Goal: Book appointment/travel/reservation

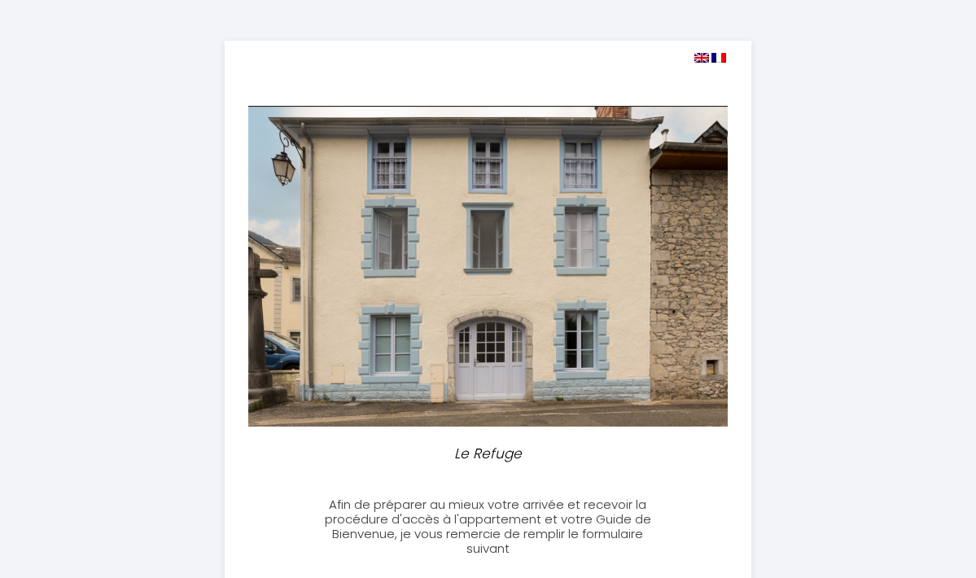
select select
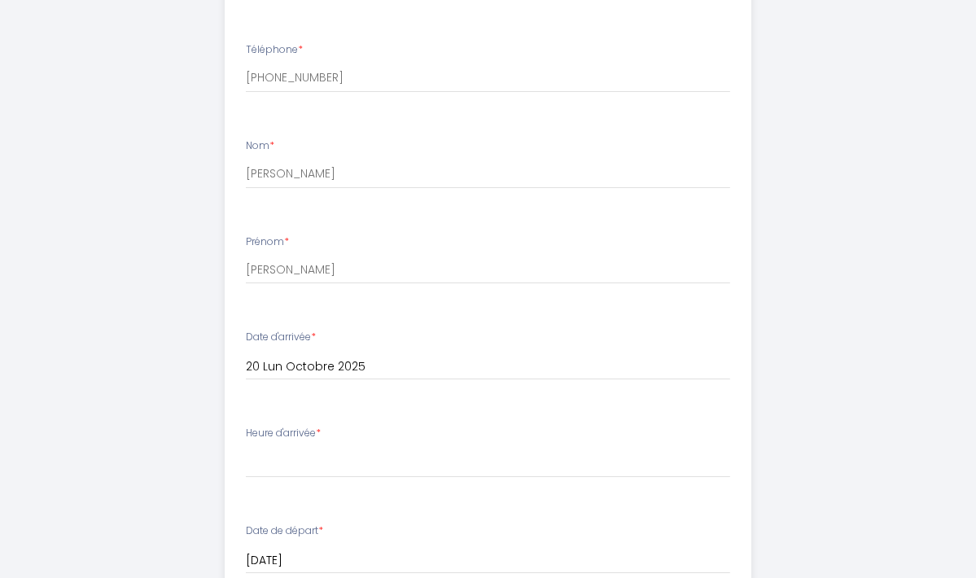
scroll to position [658, 0]
type input "[EMAIL_ADDRESS][DOMAIN_NAME]"
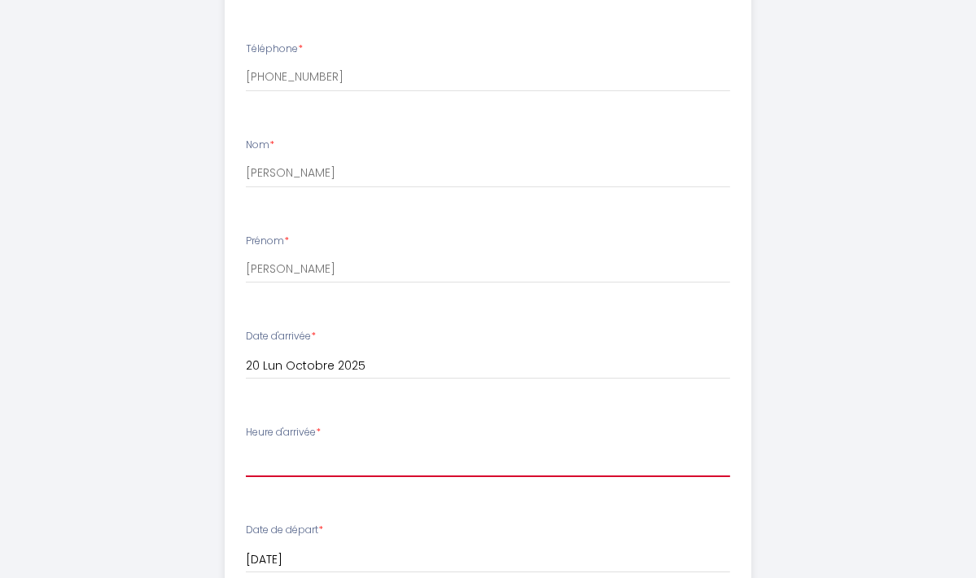
click at [342, 466] on select "16:00 16:30 17:00 17:30 18:00 18:30 19:00 19:30 20:00 20:30 21:00 21:30 22:00" at bounding box center [488, 461] width 484 height 31
select select "17:00"
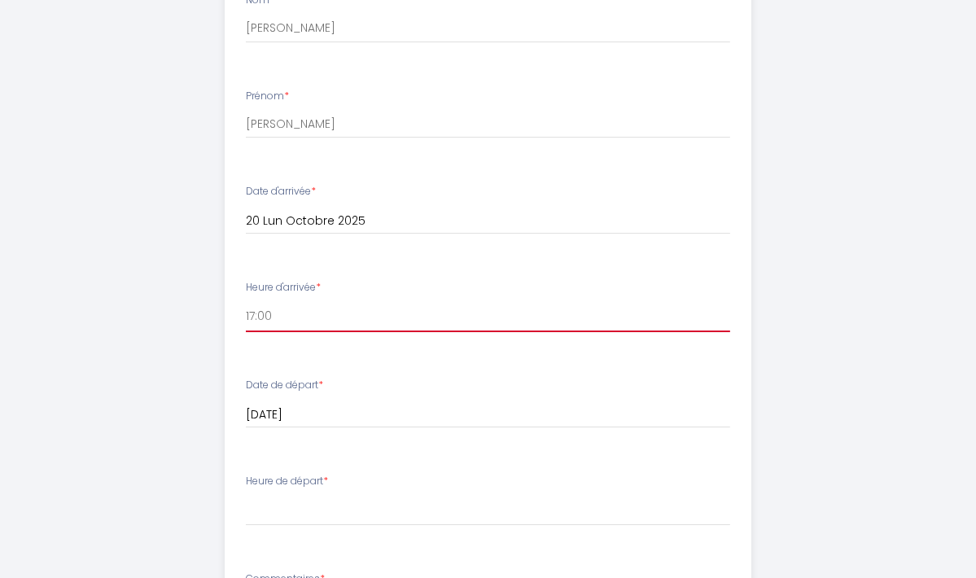
scroll to position [806, 0]
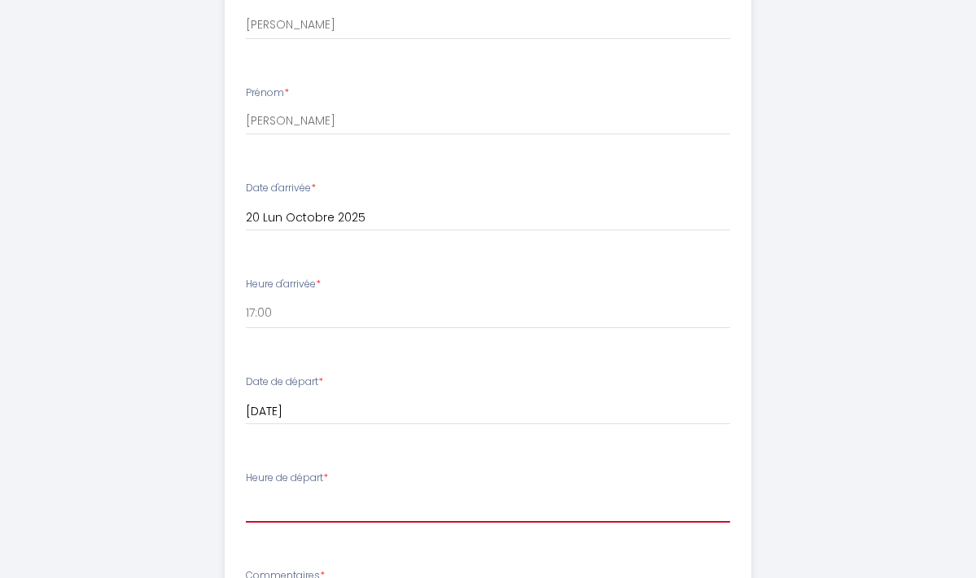
select select "07:00"
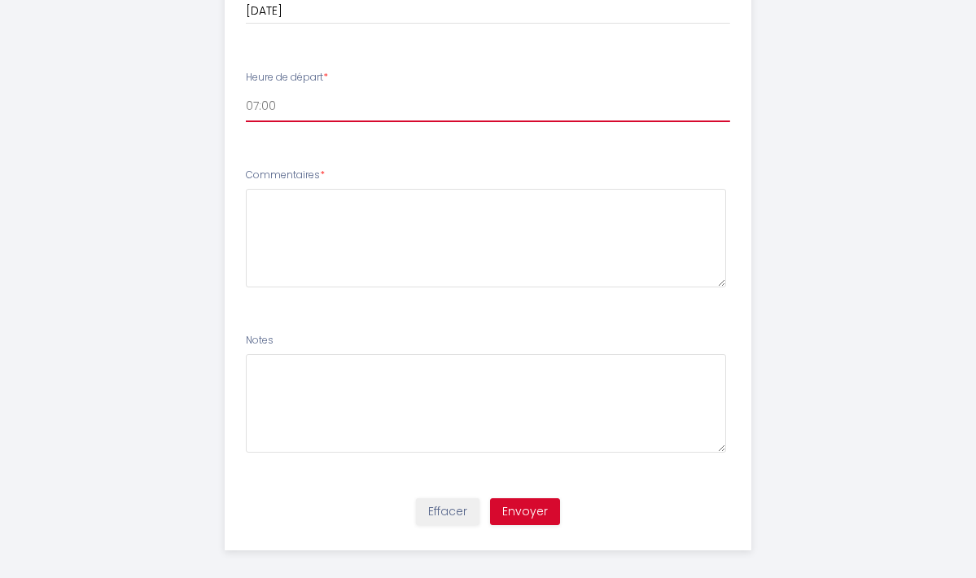
scroll to position [1206, 0]
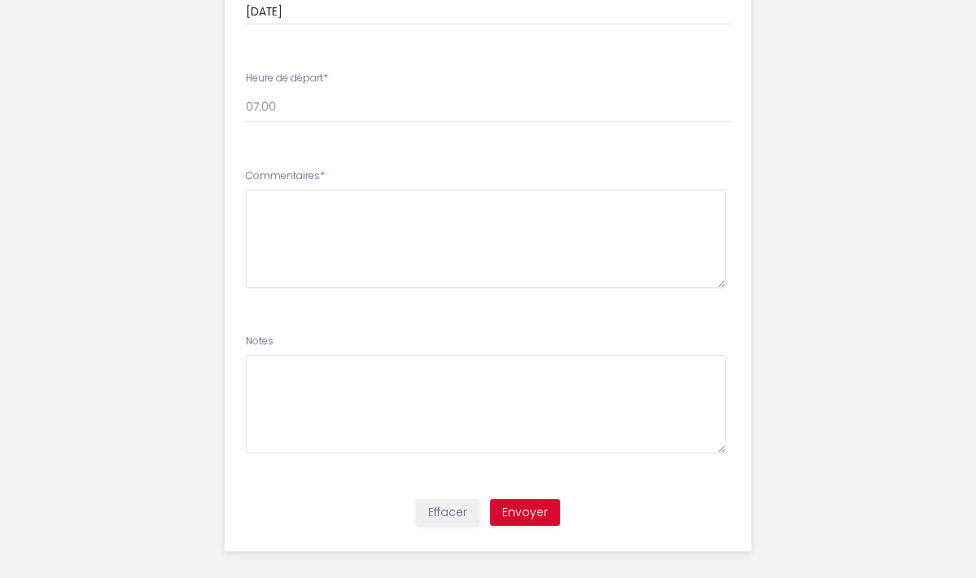
click at [542, 504] on button "Envoyer" at bounding box center [525, 513] width 70 height 28
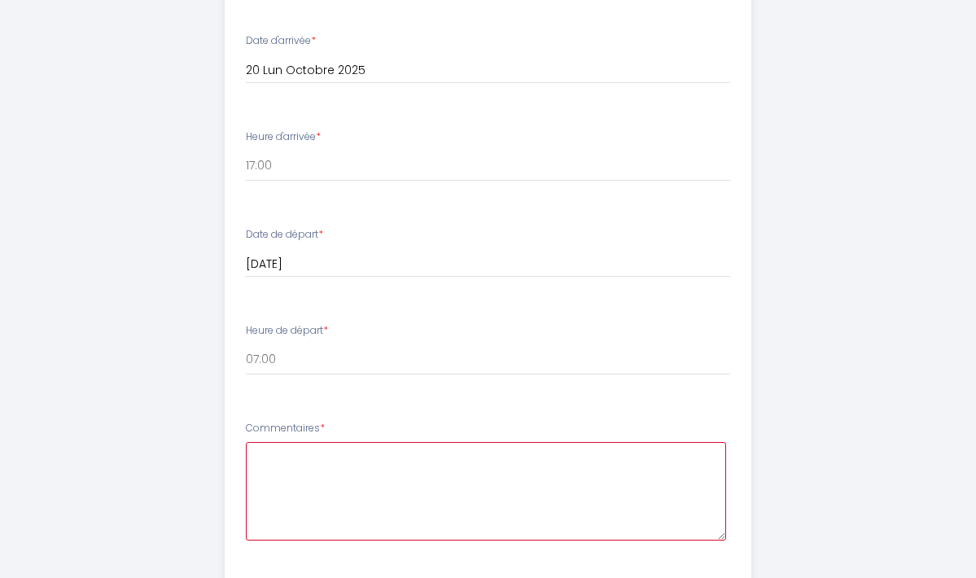
scroll to position [1115, 0]
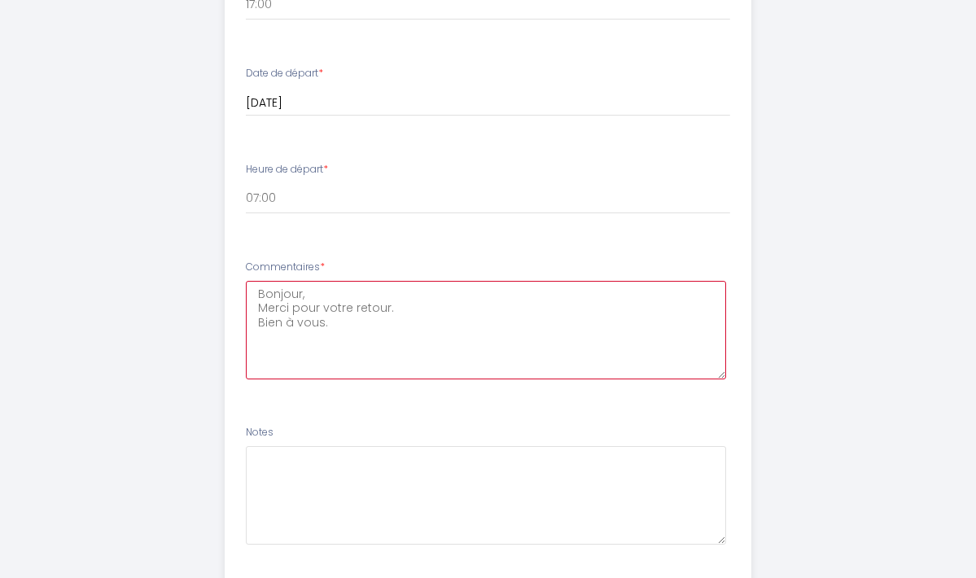
type textarea "Bonjour, Merci pour votre retour. Bien à vous."
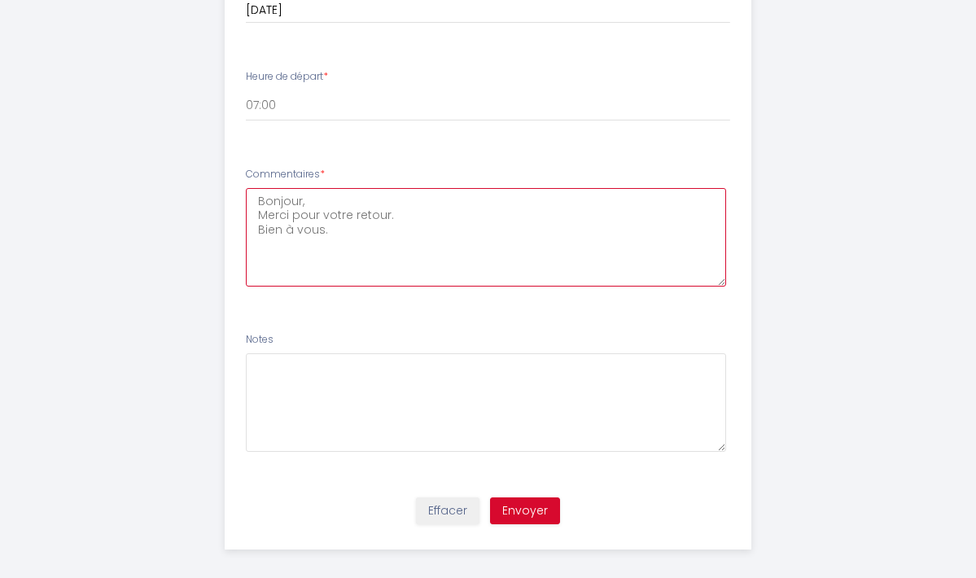
scroll to position [1206, 0]
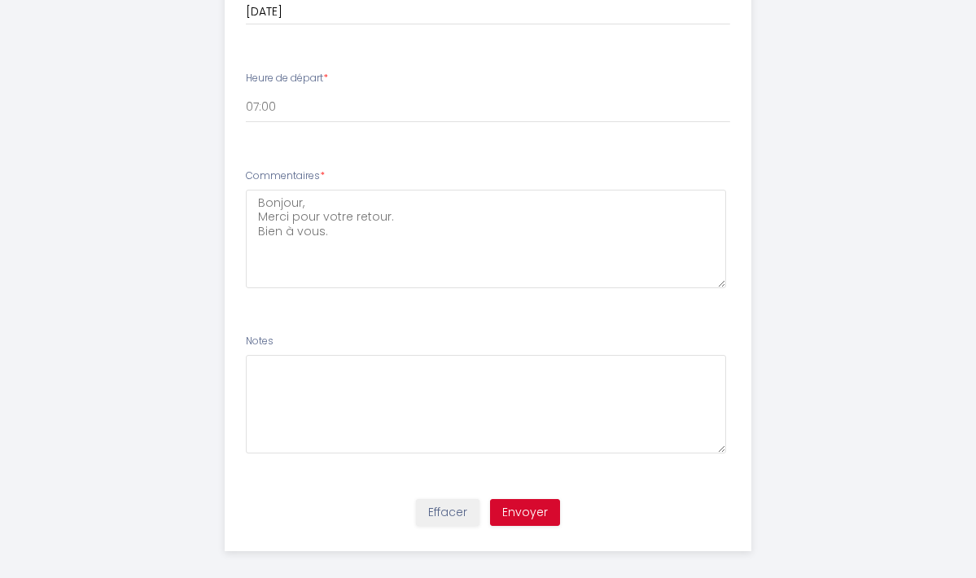
click at [544, 499] on button "Envoyer" at bounding box center [525, 513] width 70 height 28
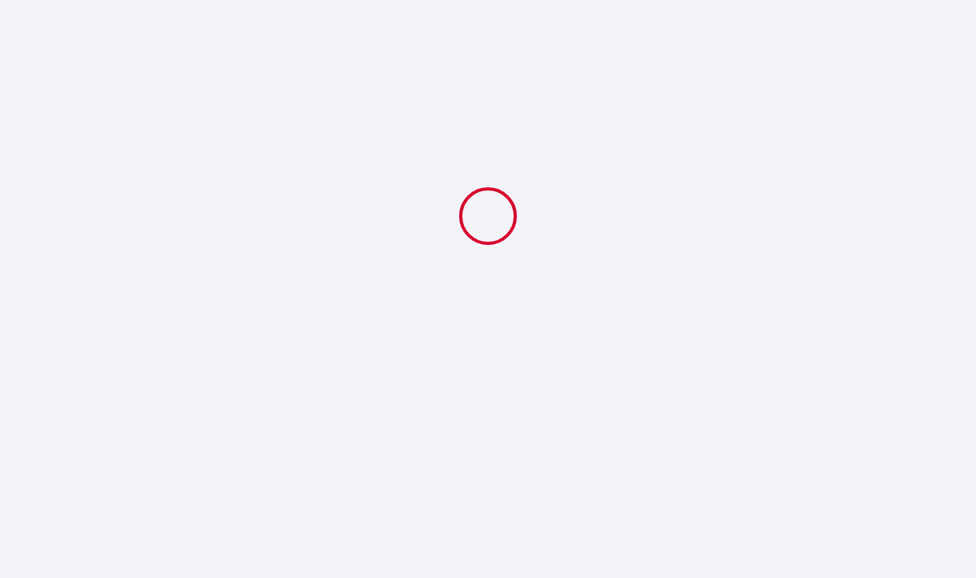
scroll to position [0, 0]
select select "17:00"
select select "07:00"
